Goal: Register for event/course

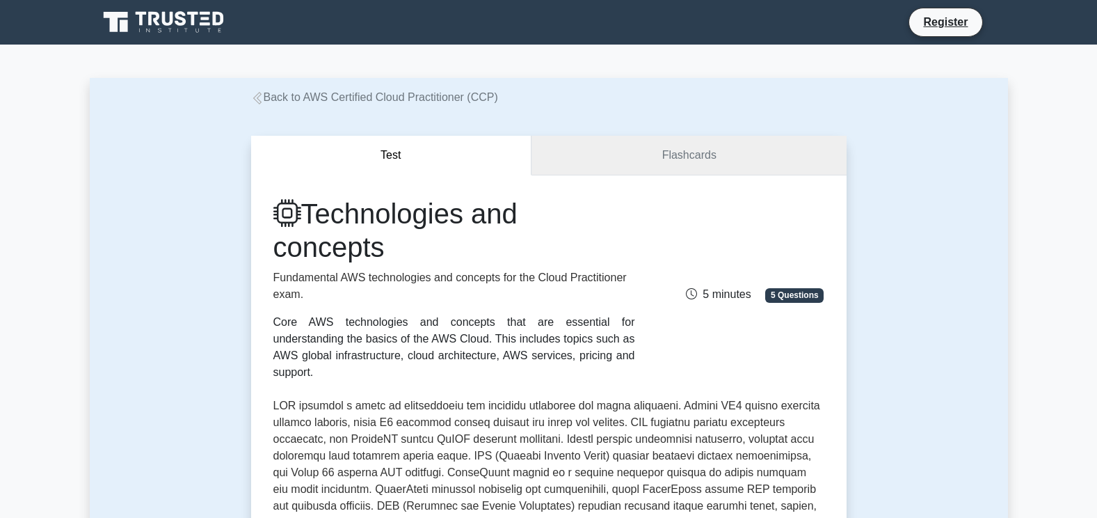
click at [689, 158] on link "Flashcards" at bounding box center [688, 156] width 314 height 40
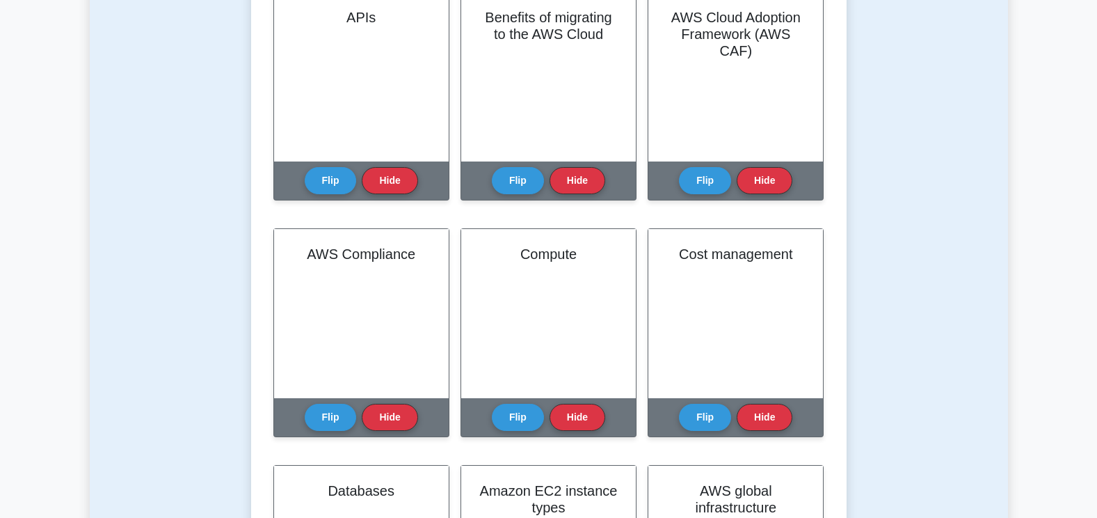
scroll to position [358, 0]
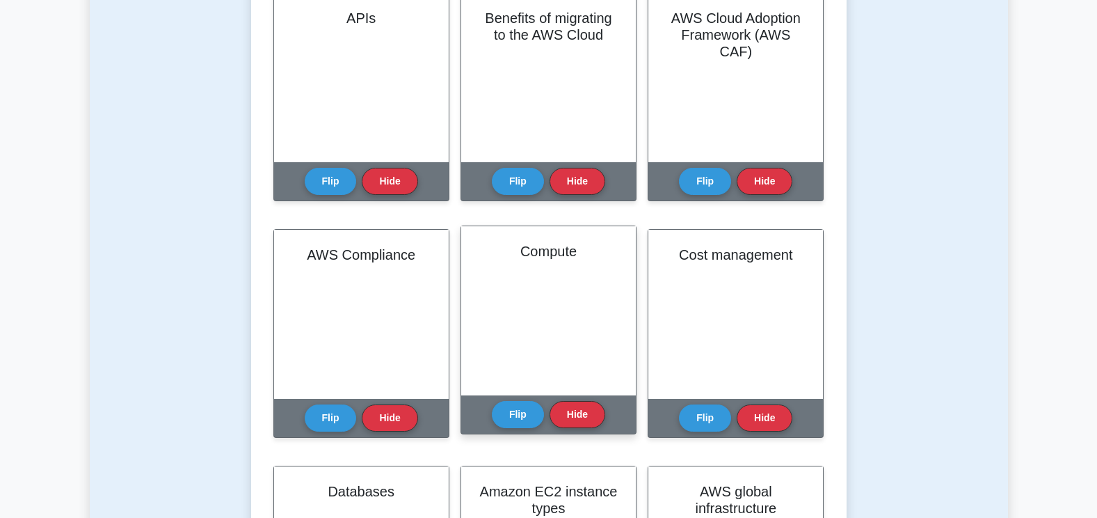
click at [534, 306] on div "Compute" at bounding box center [548, 310] width 175 height 169
click at [508, 411] on button "Flip" at bounding box center [518, 413] width 52 height 27
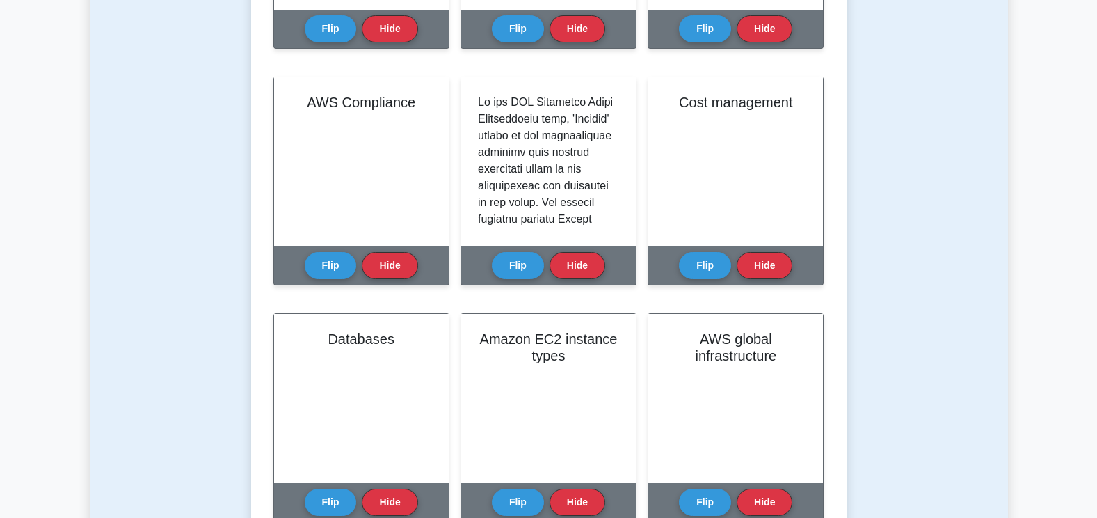
scroll to position [0, 0]
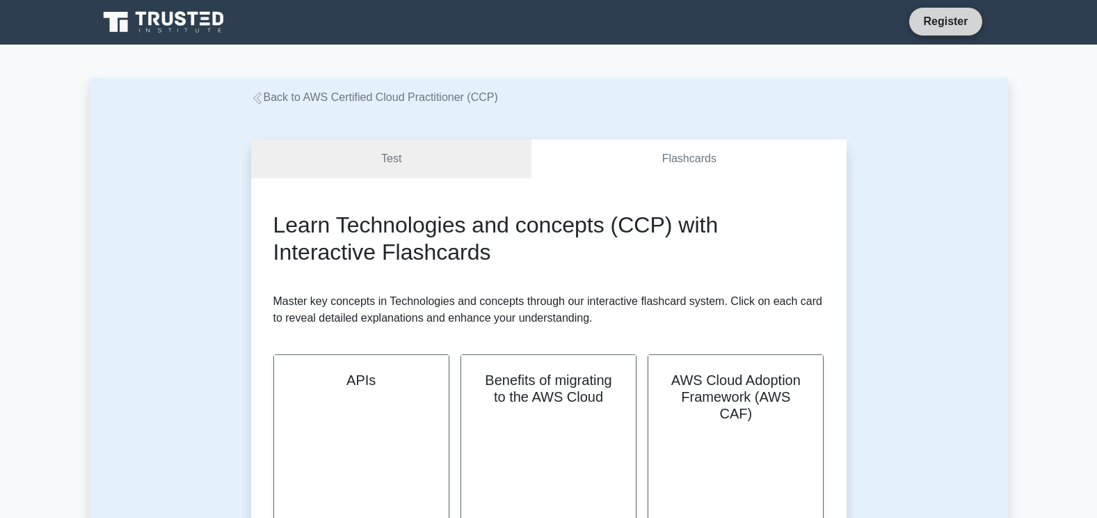
click at [964, 19] on link "Register" at bounding box center [945, 21] width 61 height 17
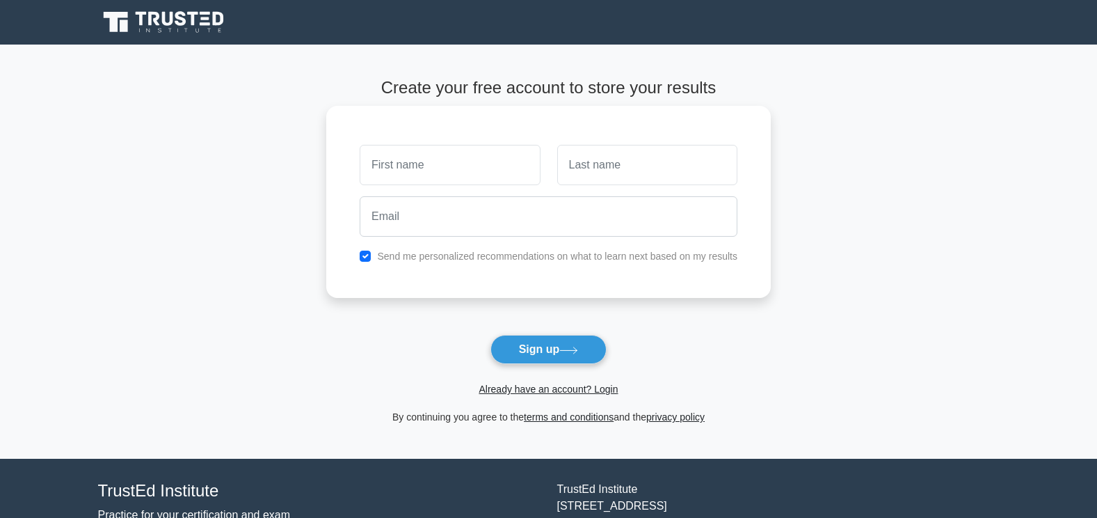
click at [472, 168] on input "text" at bounding box center [450, 165] width 180 height 40
type input "[PERSON_NAME]"
click at [638, 173] on input "text" at bounding box center [647, 165] width 180 height 40
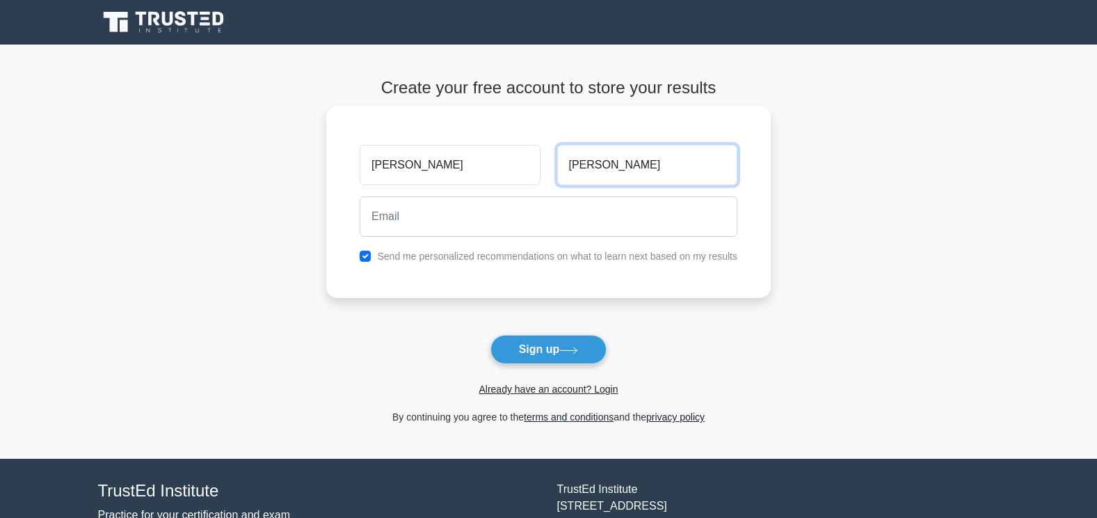
type input "Kothapalli"
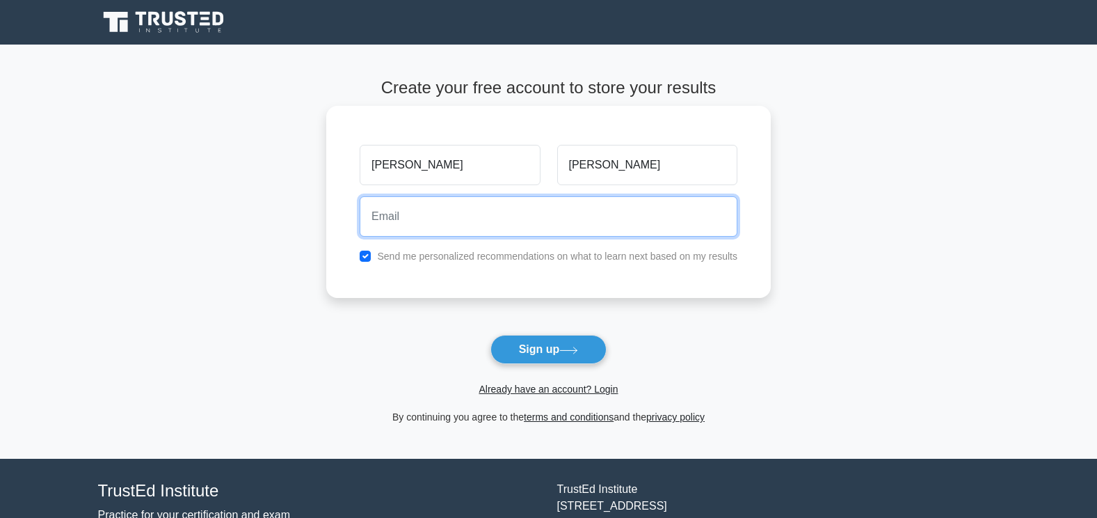
click at [508, 223] on input "email" at bounding box center [549, 216] width 378 height 40
type input "pawankumarkothapalli22644@gmail.com"
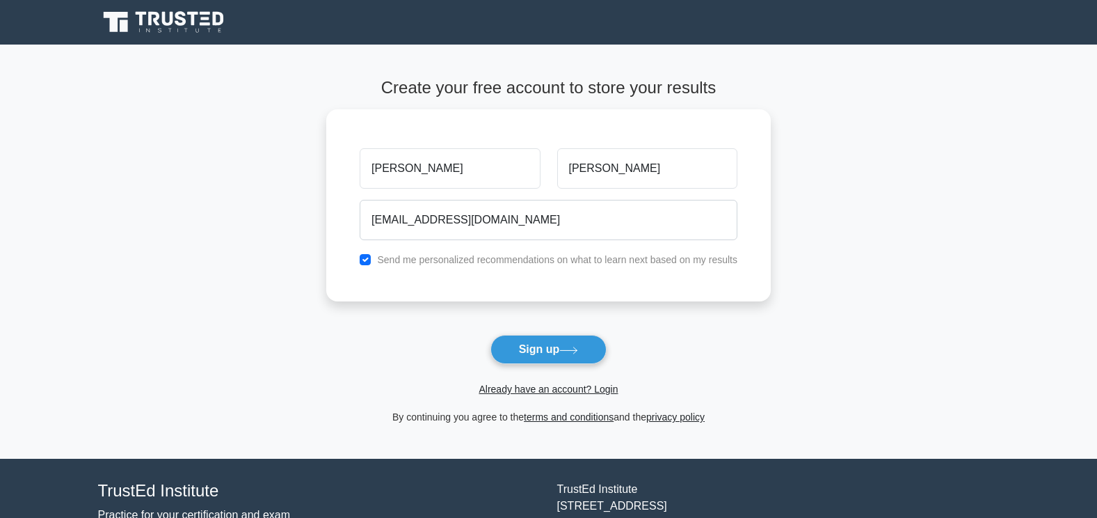
click at [252, 339] on main "Create your free account to store your results Pawankumar Kothapalli pawankumar…" at bounding box center [548, 252] width 1097 height 414
click at [531, 353] on button "Sign up" at bounding box center [548, 349] width 117 height 29
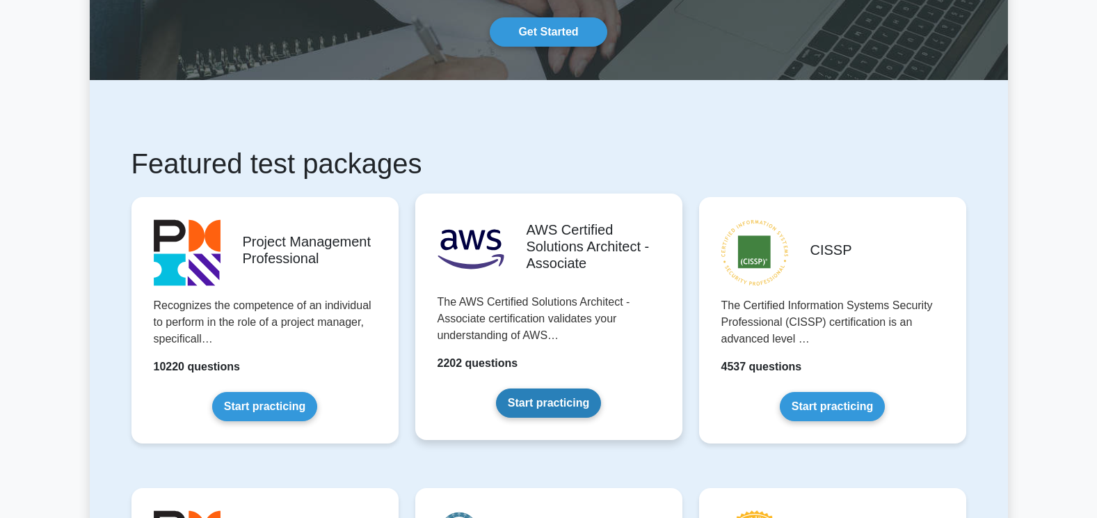
scroll to position [128, 0]
click at [552, 394] on link "Start practicing" at bounding box center [548, 401] width 105 height 29
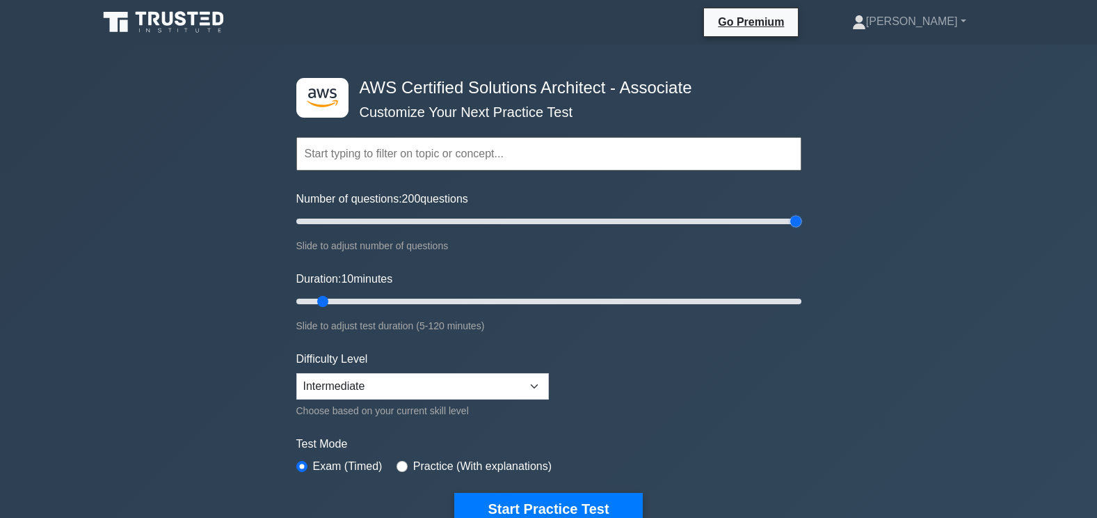
drag, startPoint x: 314, startPoint y: 221, endPoint x: 938, endPoint y: 212, distance: 624.0
click at [801, 213] on input "Number of questions: 200 questions" at bounding box center [548, 221] width 505 height 17
click at [547, 381] on select "Beginner Intermediate Expert" at bounding box center [422, 386] width 252 height 26
click at [314, 220] on input "Number of questions: 10 questions" at bounding box center [548, 221] width 505 height 17
drag, startPoint x: 313, startPoint y: 220, endPoint x: 276, endPoint y: 223, distance: 37.0
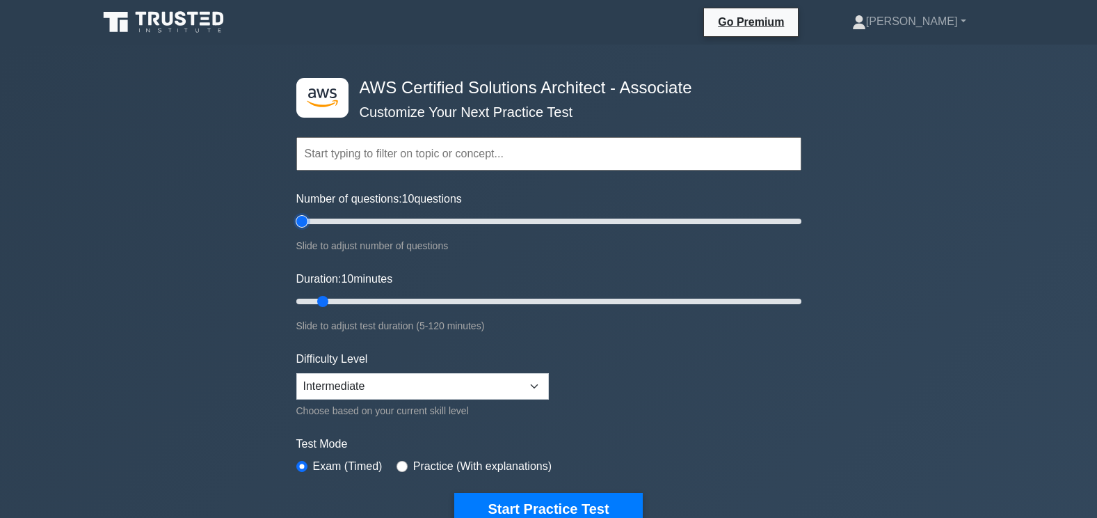
type input "5"
click at [296, 223] on input "Number of questions: 10 questions" at bounding box center [548, 221] width 505 height 17
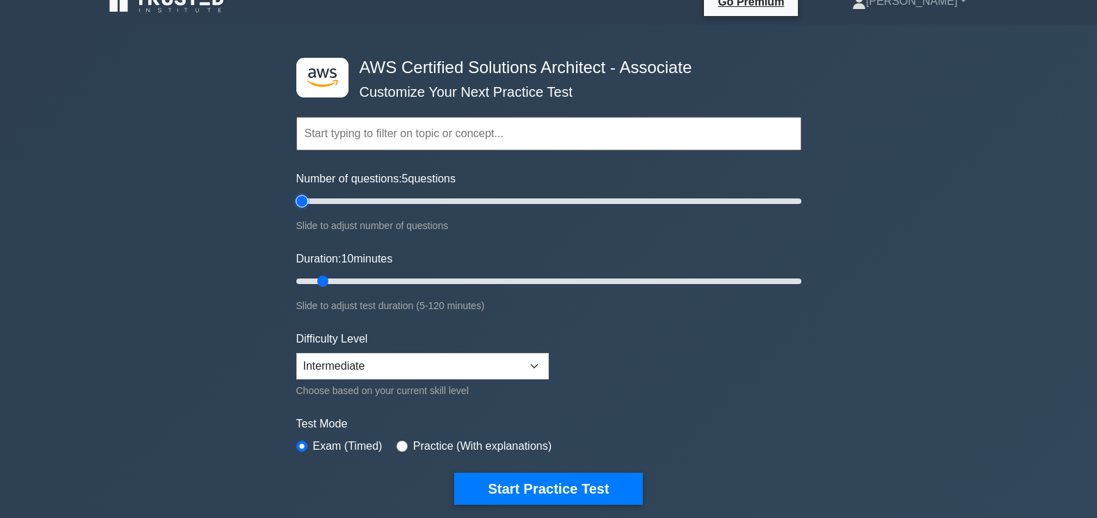
scroll to position [22, 0]
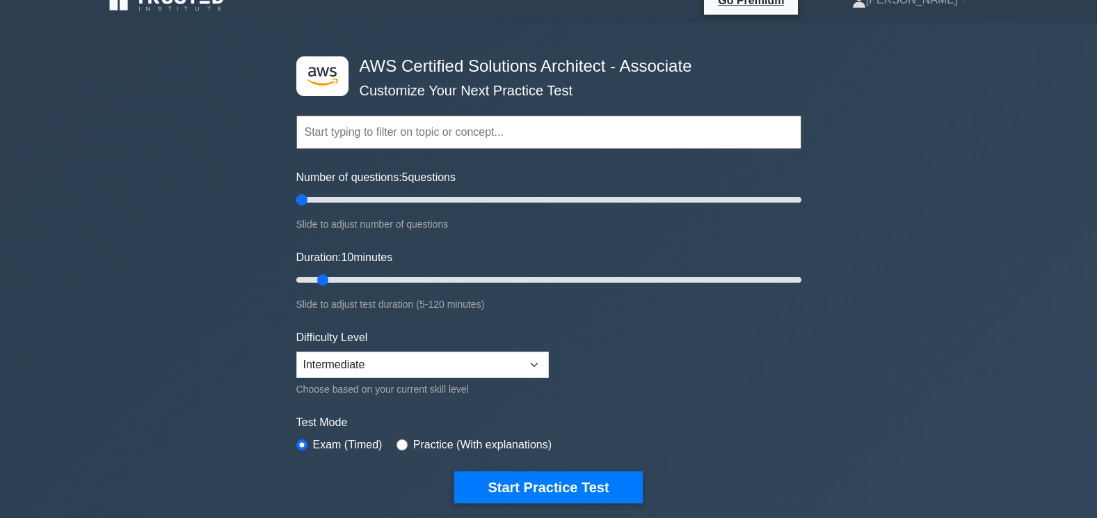
click at [383, 124] on input "text" at bounding box center [548, 131] width 505 height 33
drag, startPoint x: 325, startPoint y: 278, endPoint x: 307, endPoint y: 279, distance: 18.1
click at [307, 279] on input "Duration: 5 minutes" at bounding box center [548, 279] width 505 height 17
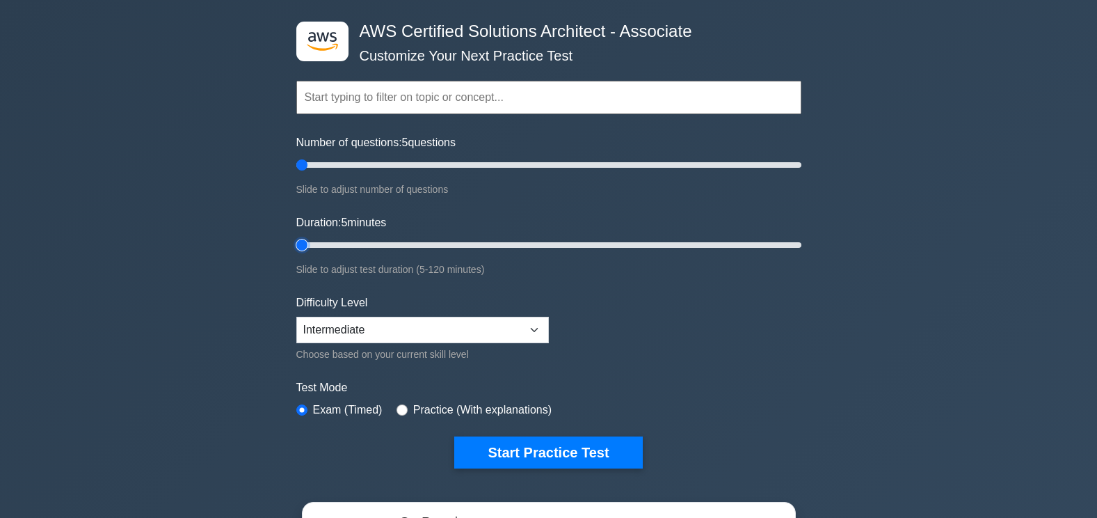
scroll to position [57, 0]
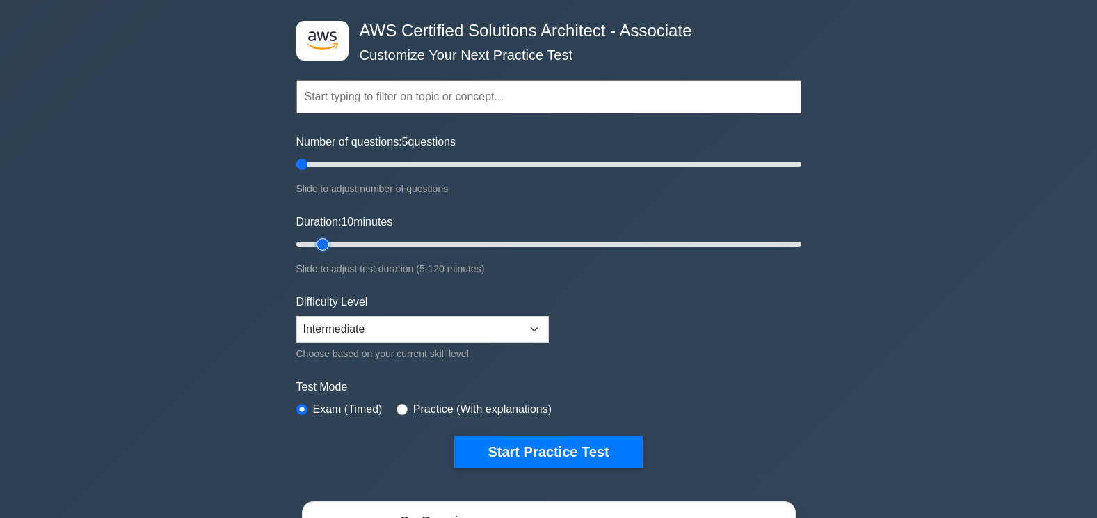
drag, startPoint x: 305, startPoint y: 244, endPoint x: 314, endPoint y: 244, distance: 9.0
type input "10"
click at [314, 244] on input "Duration: 10 minutes" at bounding box center [548, 244] width 505 height 17
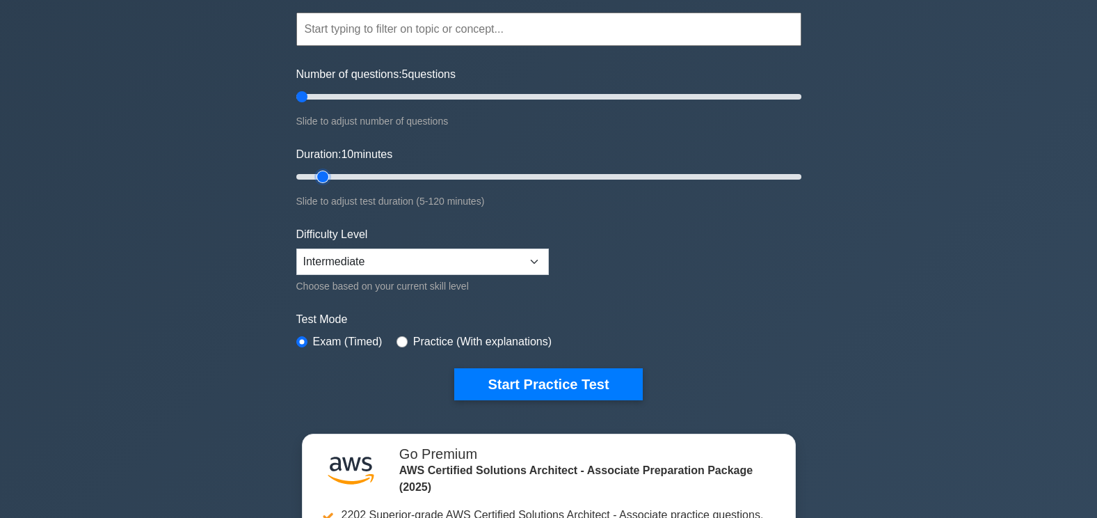
scroll to position [125, 0]
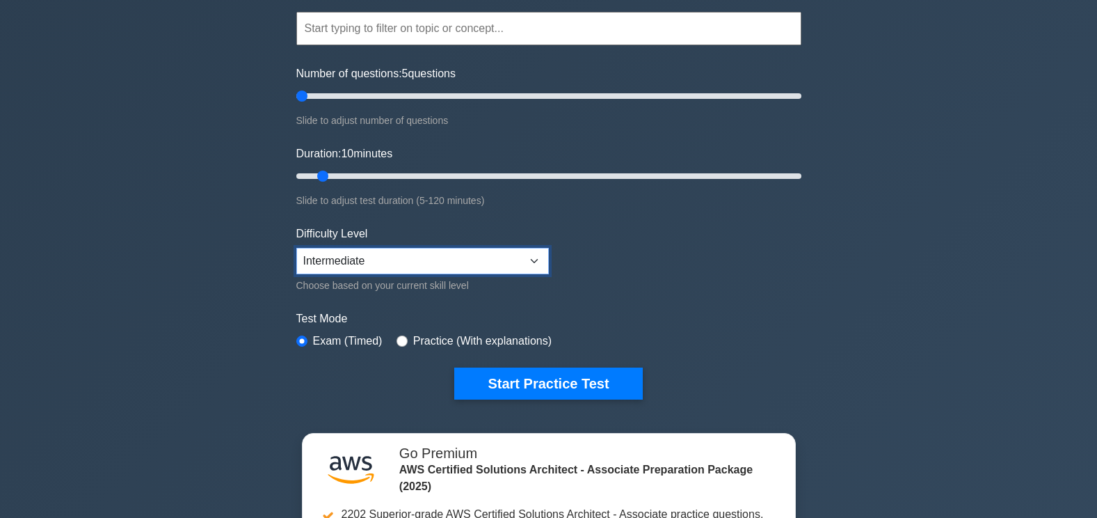
click at [322, 255] on select "Beginner Intermediate Expert" at bounding box center [422, 261] width 252 height 26
click at [296, 248] on select "Beginner Intermediate Expert" at bounding box center [422, 261] width 252 height 26
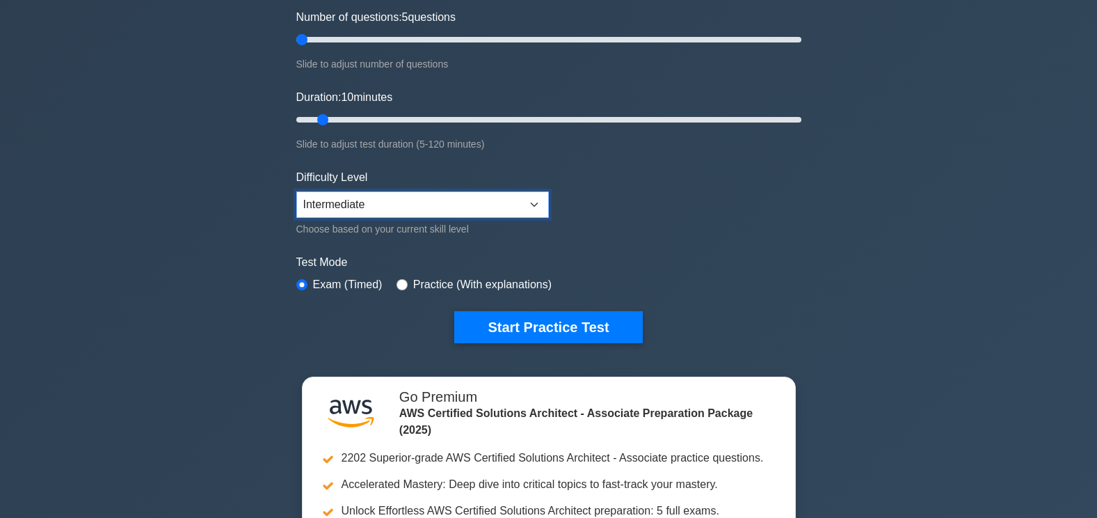
click at [360, 202] on select "Beginner Intermediate Expert" at bounding box center [422, 204] width 252 height 26
select select "beginner"
click at [296, 191] on select "Beginner Intermediate Expert" at bounding box center [422, 204] width 252 height 26
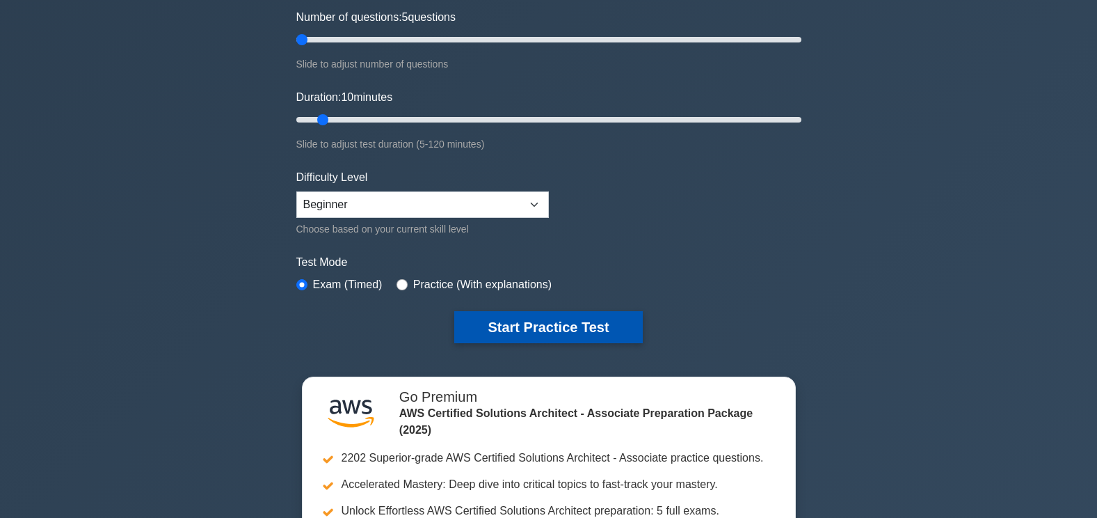
click at [548, 326] on button "Start Practice Test" at bounding box center [548, 327] width 188 height 32
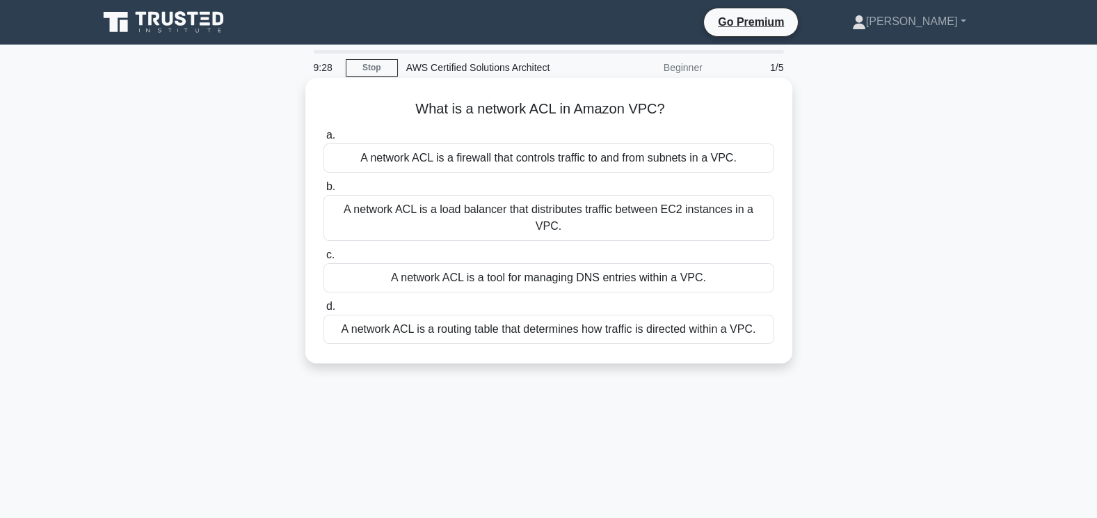
click at [517, 214] on div "A network ACL is a load balancer that distributes traffic between EC2 instances…" at bounding box center [548, 218] width 451 height 46
click at [323, 191] on input "b. A network ACL is a load balancer that distributes traffic between EC2 instan…" at bounding box center [323, 186] width 0 height 9
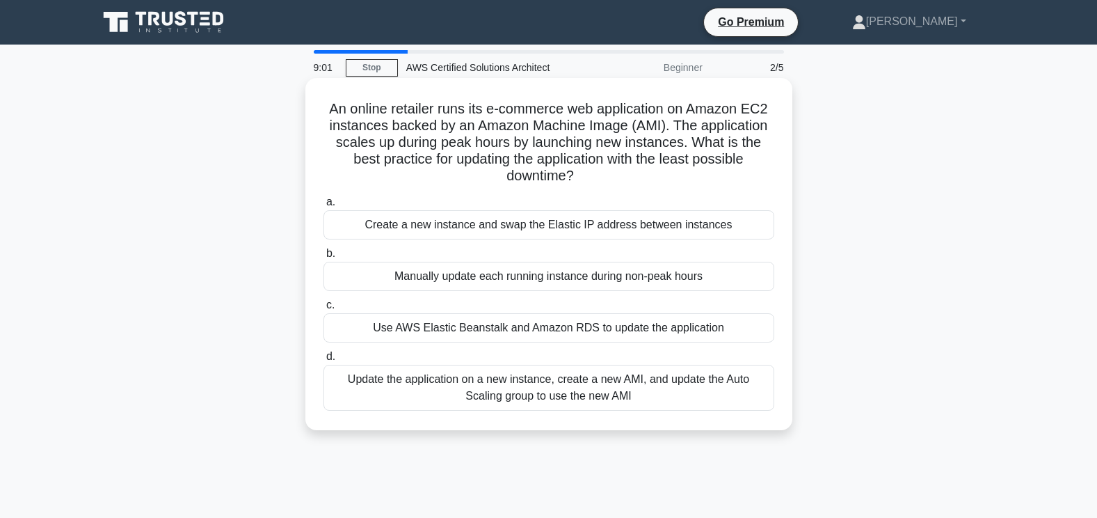
click at [494, 399] on div "Update the application on a new instance, create a new AMI, and update the Auto…" at bounding box center [548, 387] width 451 height 46
click at [323, 361] on input "d. Update the application on a new instance, create a new AMI, and update the A…" at bounding box center [323, 356] width 0 height 9
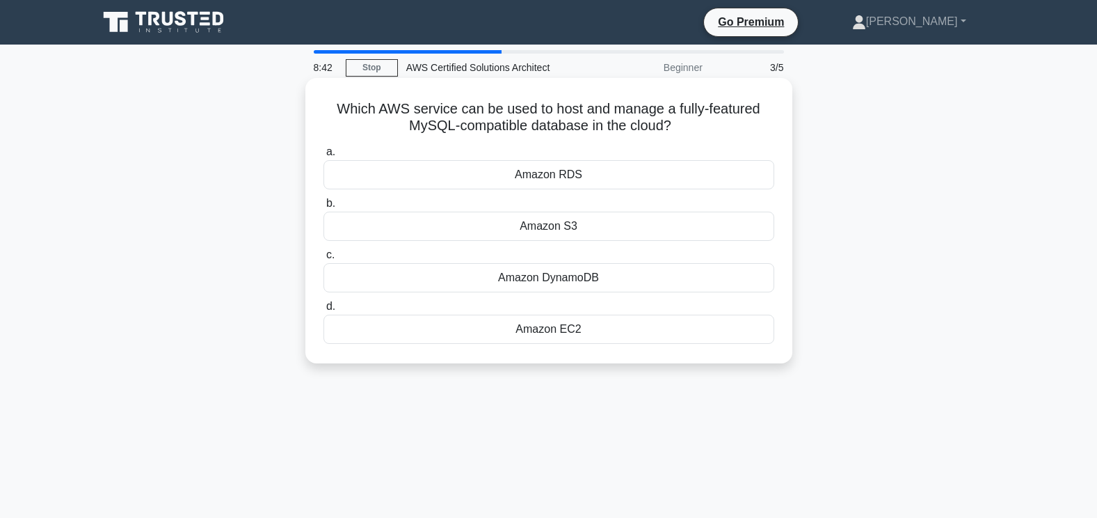
click at [545, 175] on div "Amazon RDS" at bounding box center [548, 174] width 451 height 29
click at [323, 157] on input "a. Amazon RDS" at bounding box center [323, 151] width 0 height 9
click at [556, 182] on div "AWS Lambda" at bounding box center [548, 174] width 451 height 29
click at [323, 157] on input "a. AWS Lambda" at bounding box center [323, 151] width 0 height 9
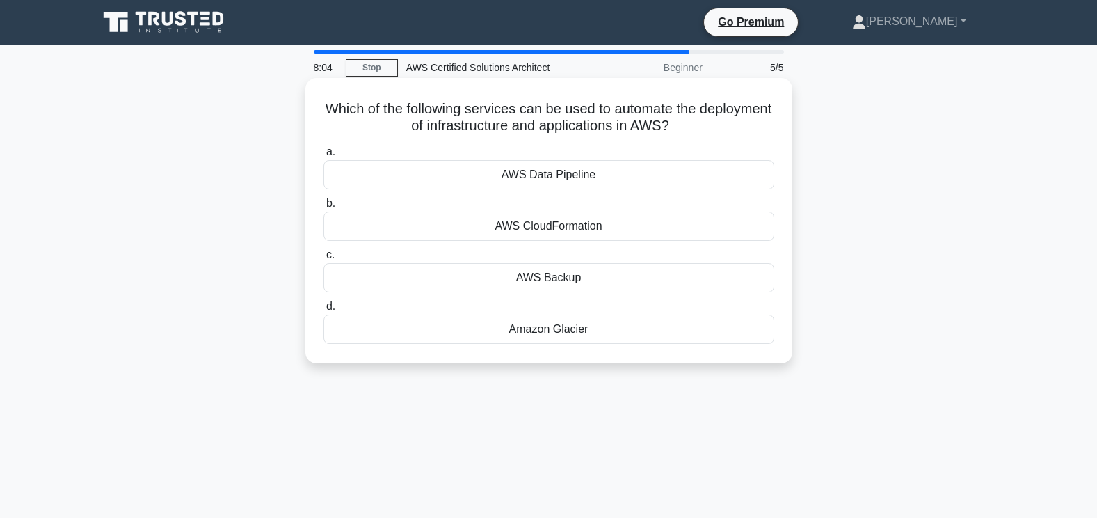
click at [561, 177] on div "AWS Data Pipeline" at bounding box center [548, 174] width 451 height 29
click at [323, 157] on input "a. AWS Data Pipeline" at bounding box center [323, 151] width 0 height 9
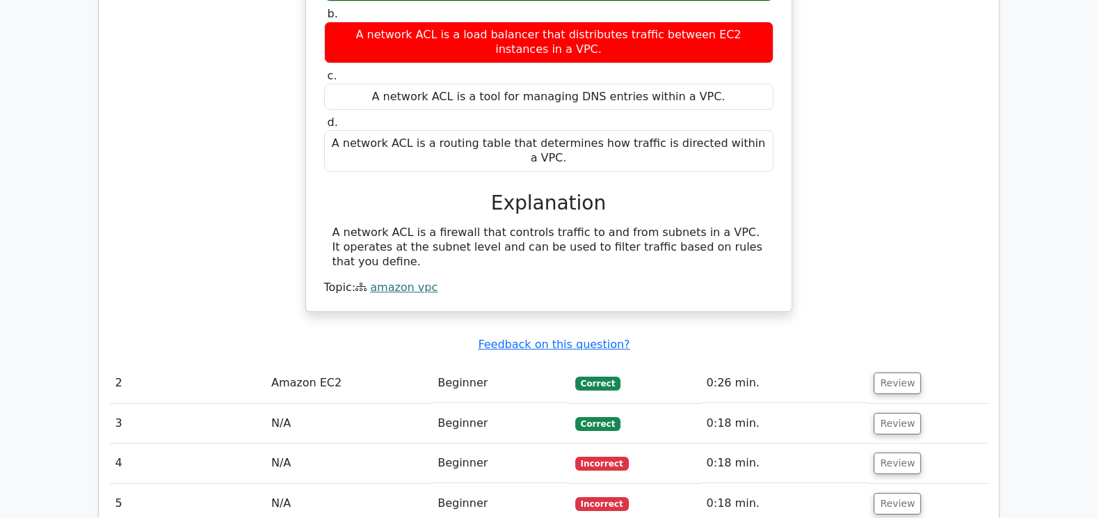
scroll to position [1284, 0]
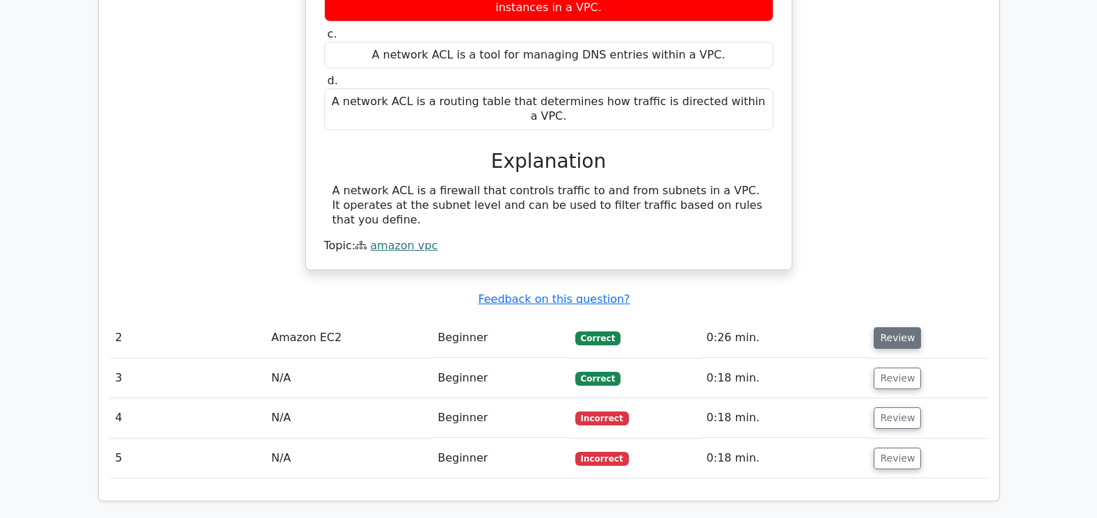
click at [890, 327] on button "Review" at bounding box center [897, 338] width 47 height 22
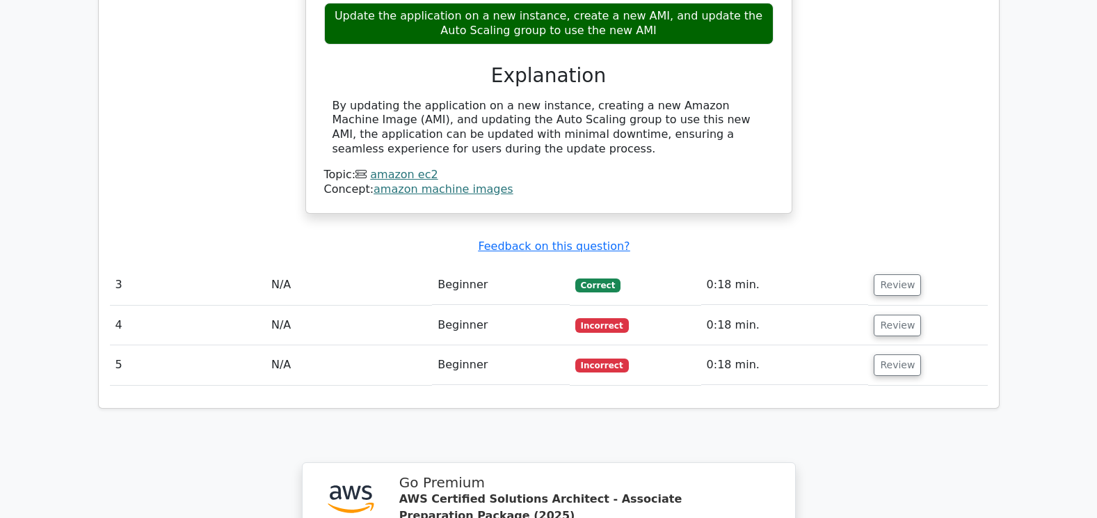
scroll to position [1908, 0]
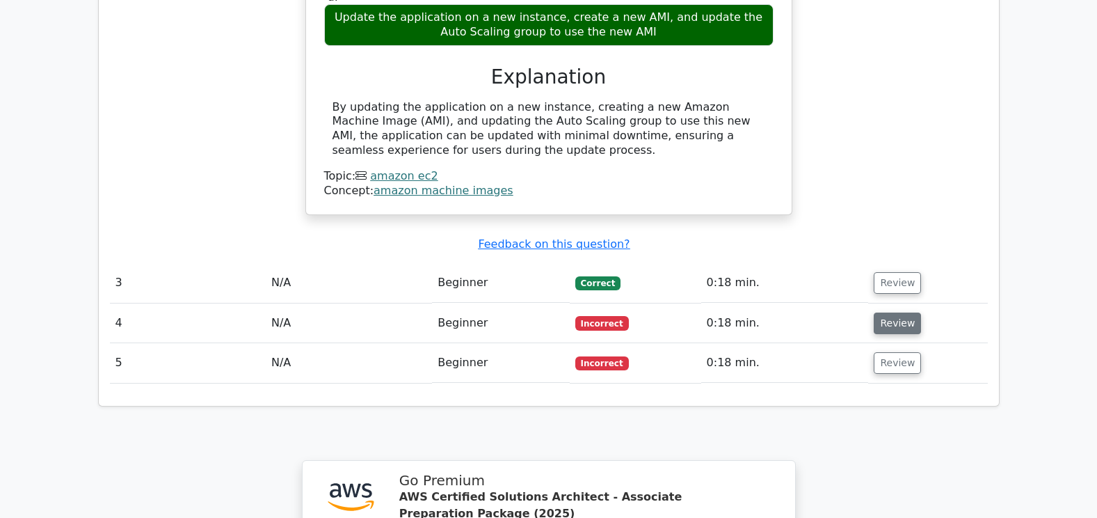
click at [896, 312] on button "Review" at bounding box center [897, 323] width 47 height 22
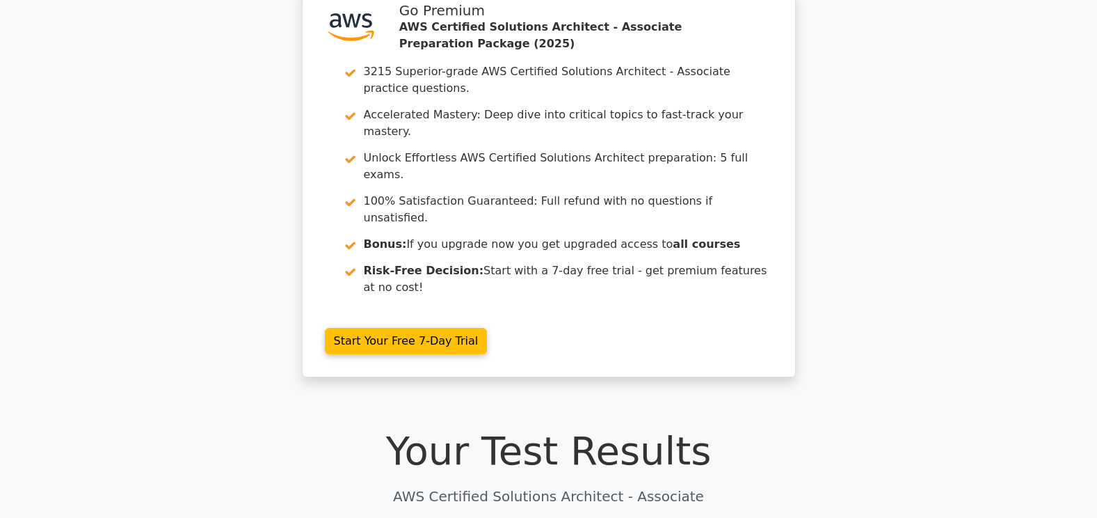
scroll to position [0, 0]
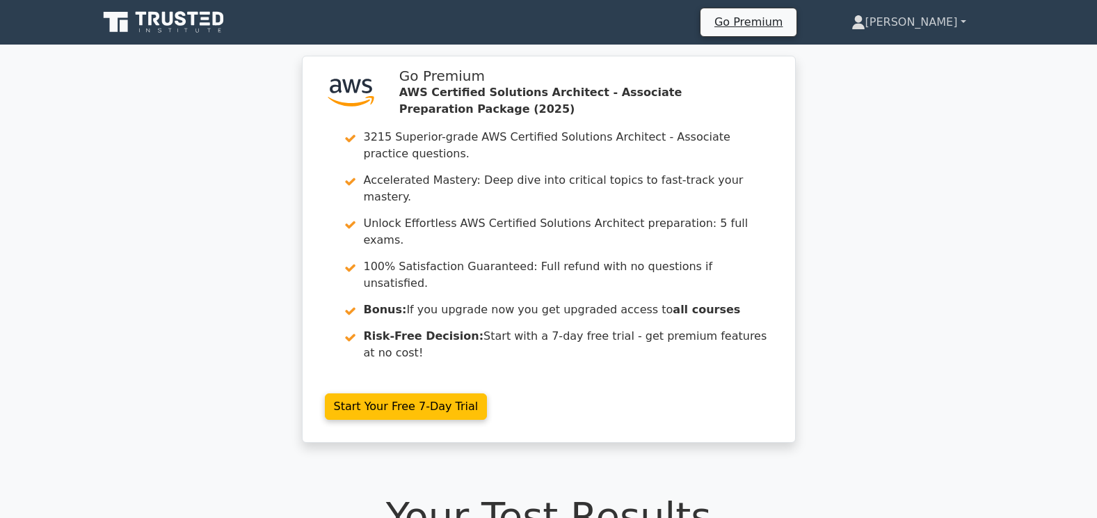
click at [878, 32] on link "[PERSON_NAME]" at bounding box center [909, 22] width 182 height 28
click at [870, 59] on link "Profile" at bounding box center [874, 55] width 110 height 22
